Goal: Task Accomplishment & Management: Manage account settings

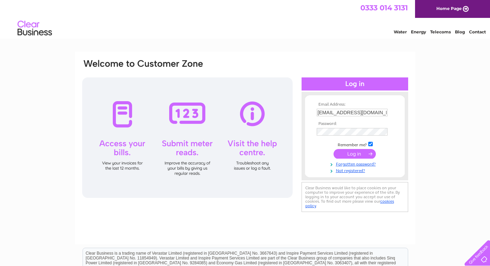
click at [352, 111] on input "petbeds@petsandleisure.co.uk" at bounding box center [352, 113] width 71 height 8
type input "[EMAIL_ADDRESS][DOMAIN_NAME]"
click at [353, 152] on input "submit" at bounding box center [355, 154] width 42 height 10
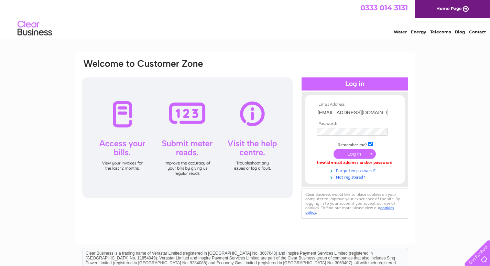
click at [349, 171] on link "Forgotten password?" at bounding box center [356, 170] width 78 height 7
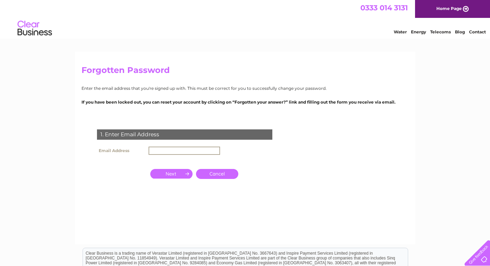
click at [174, 148] on input "text" at bounding box center [185, 150] width 72 height 8
drag, startPoint x: 39, startPoint y: 112, endPoint x: 93, endPoint y: 128, distance: 55.5
click at [42, 114] on div "Forgotten Password Enter the email address that you're signed up with. This mus…" at bounding box center [245, 207] width 490 height 310
click at [170, 151] on input "text" at bounding box center [184, 150] width 71 height 8
paste input "info@pentlandlodgehouse.co.uk"
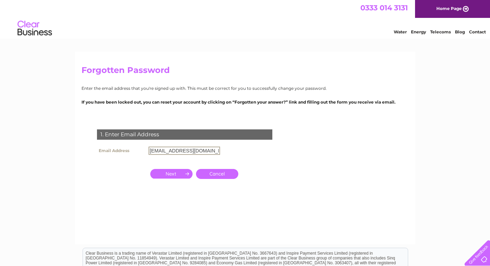
scroll to position [0, 2]
type input "info@pentlandlodgehouse.co.uk"
click at [168, 172] on input "button" at bounding box center [171, 174] width 42 height 10
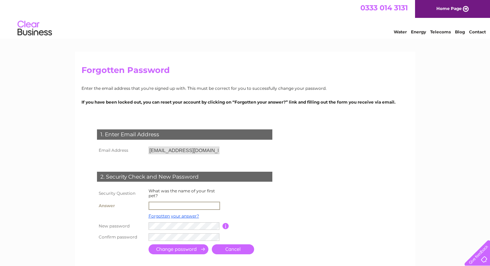
click at [192, 206] on input "text" at bounding box center [185, 206] width 72 height 8
type input "ZIGGY"
click at [191, 251] on input "submit" at bounding box center [179, 249] width 60 height 10
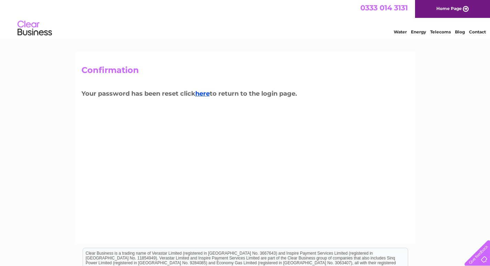
drag, startPoint x: 203, startPoint y: 93, endPoint x: 214, endPoint y: 101, distance: 13.7
click at [203, 93] on link "here" at bounding box center [202, 94] width 14 height 8
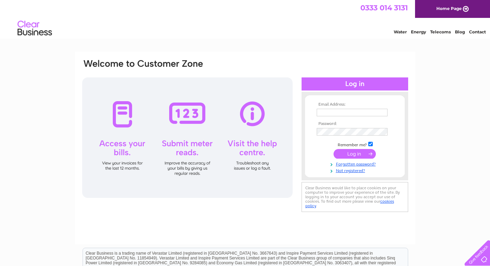
type input "[EMAIL_ADDRESS][DOMAIN_NAME]"
click at [364, 154] on input "submit" at bounding box center [355, 154] width 42 height 10
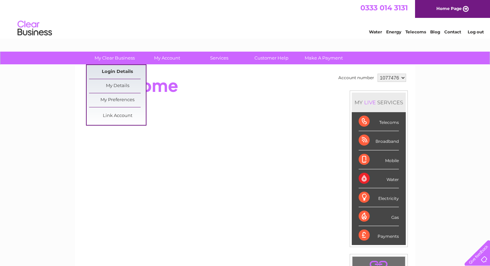
click at [119, 71] on link "Login Details" at bounding box center [117, 72] width 57 height 14
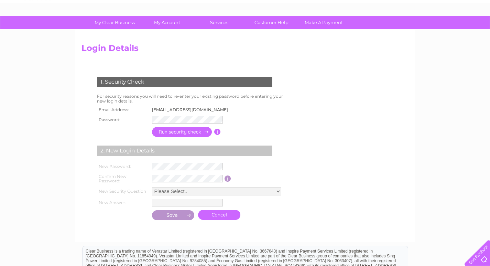
scroll to position [69, 0]
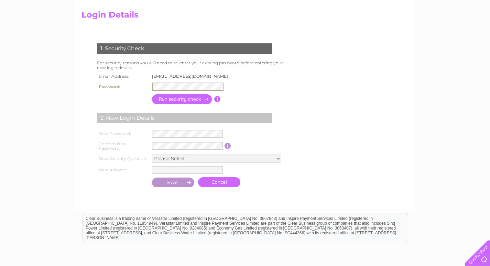
click at [162, 98] on input "button" at bounding box center [182, 99] width 61 height 10
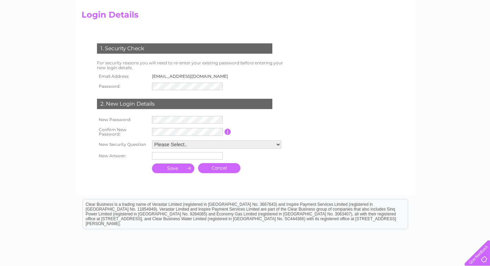
click at [181, 125] on td at bounding box center [187, 132] width 74 height 14
click at [185, 144] on select "Please Select.. In what town or city was your first job? In what town or city d…" at bounding box center [216, 144] width 129 height 8
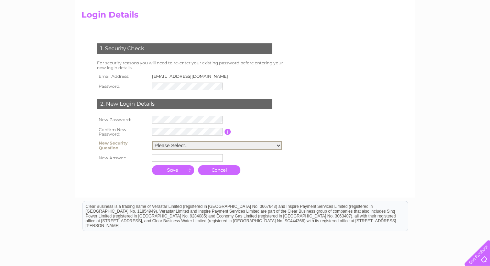
select select "6"
click at [152, 141] on select "Please Select.. In what town or city was your first job? In what town or city d…" at bounding box center [217, 145] width 130 height 9
click at [193, 158] on input "text" at bounding box center [187, 158] width 71 height 8
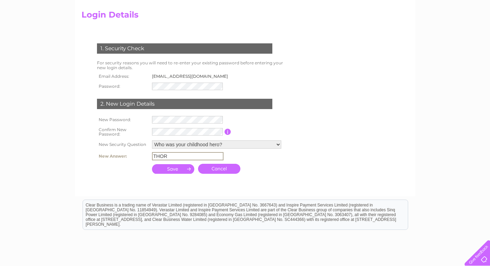
type input "THOR"
click at [186, 169] on input "submit" at bounding box center [173, 169] width 43 height 10
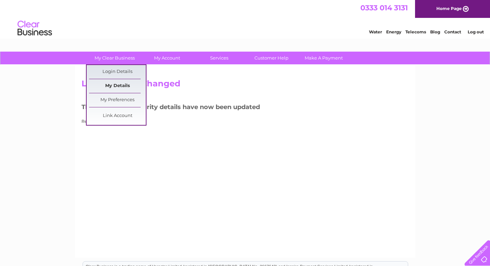
click at [120, 89] on link "My Details" at bounding box center [117, 86] width 57 height 14
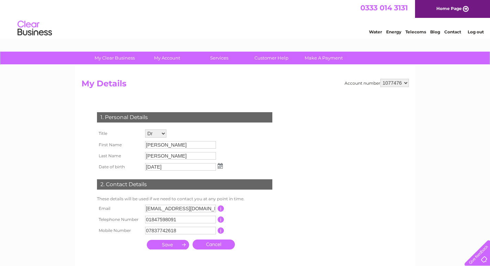
click at [21, 131] on div "My Clear Business Login Details My Details My Preferences Link Account My Accou…" at bounding box center [245, 221] width 490 height 339
drag, startPoint x: 63, startPoint y: 139, endPoint x: 70, endPoint y: 138, distance: 7.2
click at [63, 138] on div "My Clear Business Login Details My Details My Preferences Link Account My Accou…" at bounding box center [245, 221] width 490 height 339
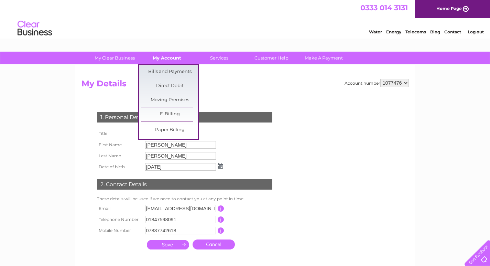
click at [177, 58] on link "My Account" at bounding box center [167, 58] width 57 height 13
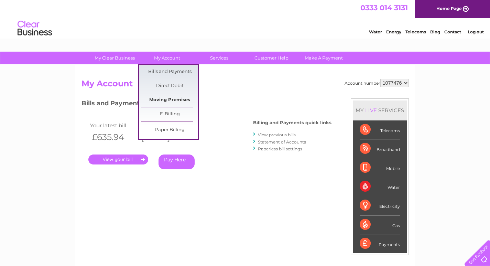
click at [172, 101] on link "Moving Premises" at bounding box center [169, 100] width 57 height 14
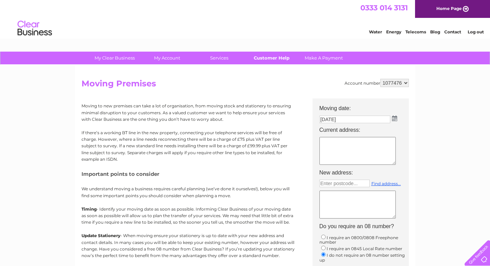
click at [274, 57] on link "Customer Help" at bounding box center [271, 58] width 57 height 13
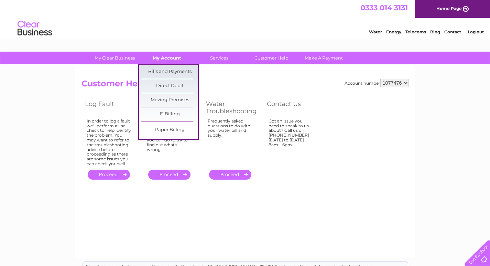
click at [172, 61] on link "My Account" at bounding box center [167, 58] width 57 height 13
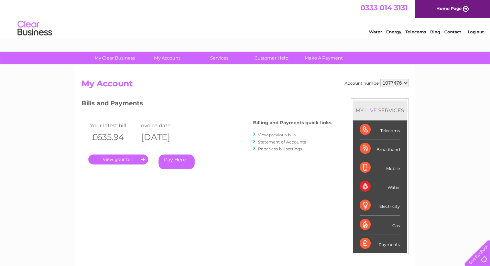
click at [108, 159] on link "." at bounding box center [118, 159] width 60 height 10
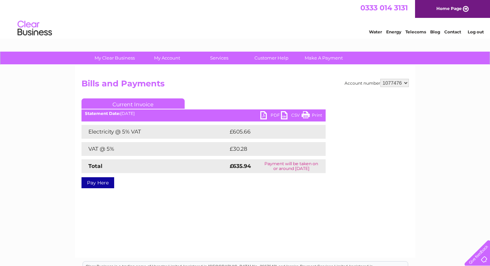
click at [262, 113] on link "PDF" at bounding box center [270, 116] width 21 height 10
click at [480, 32] on link "Log out" at bounding box center [476, 31] width 16 height 5
